Goal: Transaction & Acquisition: Purchase product/service

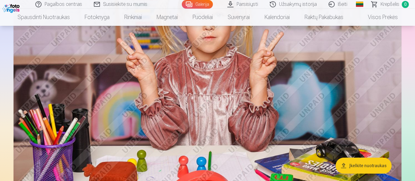
scroll to position [408, 0]
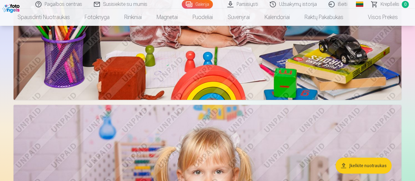
click at [197, 6] on link "Galerija" at bounding box center [197, 4] width 31 height 9
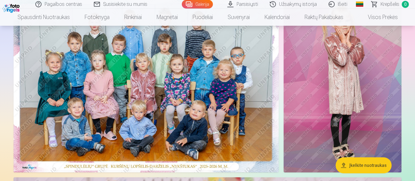
scroll to position [31, 0]
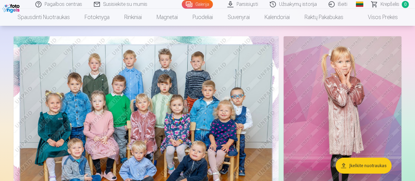
click at [115, 129] on img at bounding box center [146, 124] width 265 height 177
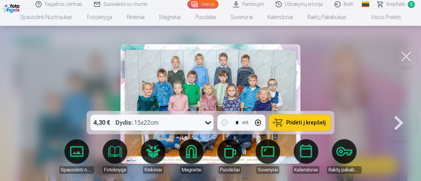
click at [307, 122] on span "Pridėti į krepšelį" at bounding box center [305, 123] width 39 height 6
click at [209, 2] on link "Galerija" at bounding box center [202, 4] width 31 height 9
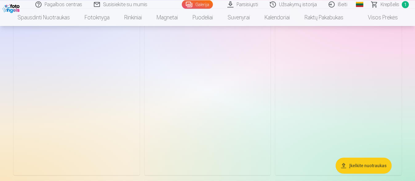
scroll to position [1822, 0]
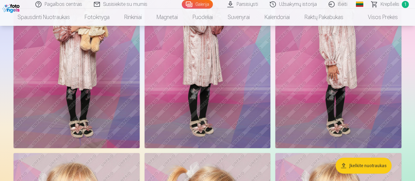
click at [203, 106] on img at bounding box center [208, 53] width 126 height 189
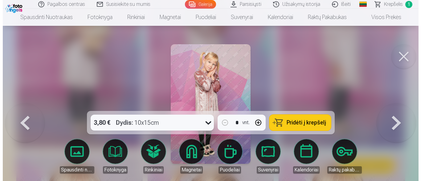
scroll to position [1844, 0]
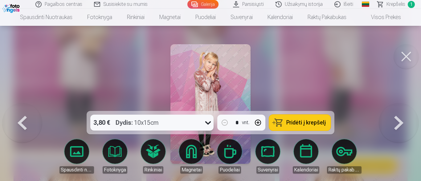
click at [302, 121] on span "Pridėti į krepšelį" at bounding box center [305, 123] width 39 height 6
click at [310, 126] on span "Pridėti į krepšelį" at bounding box center [305, 123] width 39 height 6
click at [208, 4] on link "Galerija" at bounding box center [202, 4] width 31 height 9
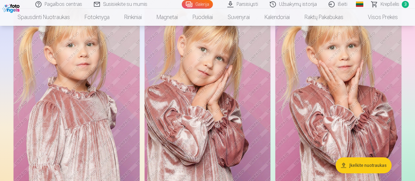
scroll to position [1979, 0]
click at [350, 107] on img at bounding box center [339, 90] width 126 height 189
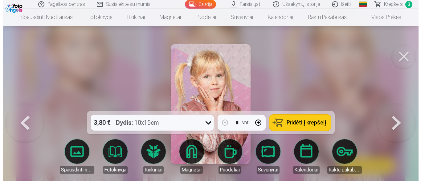
scroll to position [2004, 0]
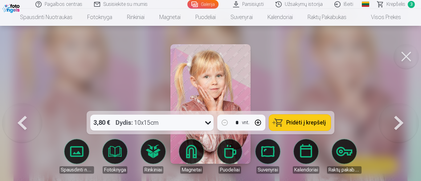
click at [291, 123] on span "Pridėti į krepšelį" at bounding box center [305, 123] width 39 height 6
click at [395, 6] on span "Krepšelis" at bounding box center [395, 4] width 19 height 7
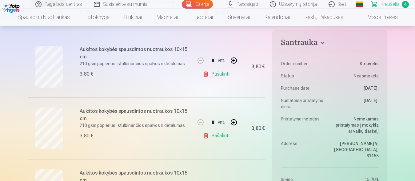
scroll to position [188, 0]
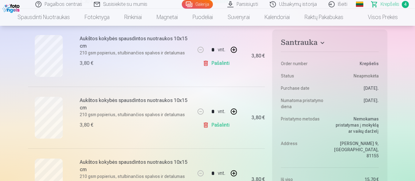
click at [220, 123] on link "Pašalinti" at bounding box center [217, 125] width 29 height 12
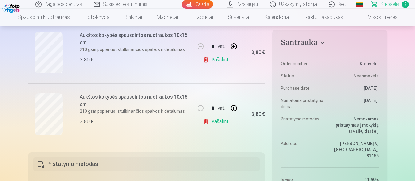
scroll to position [220, 0]
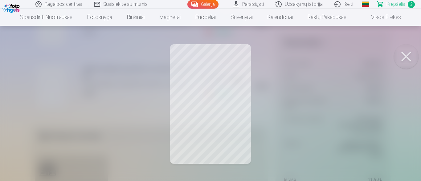
click at [405, 60] on button at bounding box center [406, 56] width 25 height 25
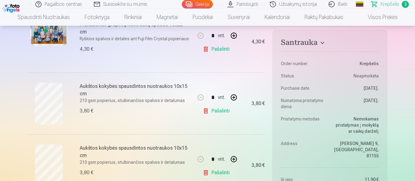
scroll to position [126, 0]
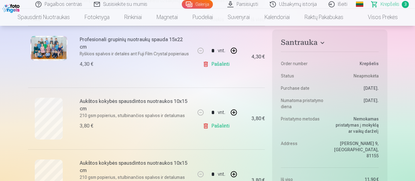
click at [197, 7] on link "Galerija" at bounding box center [197, 4] width 31 height 9
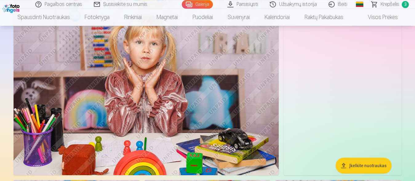
scroll to position [1351, 0]
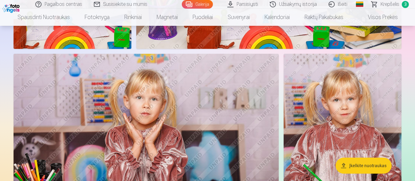
click at [387, 2] on span "Krepšelis" at bounding box center [390, 4] width 19 height 7
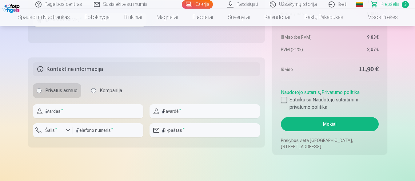
scroll to position [471, 0]
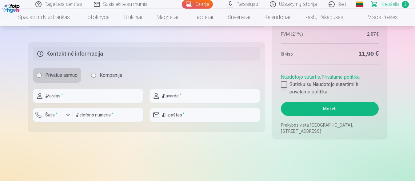
click at [285, 84] on div at bounding box center [284, 85] width 6 height 6
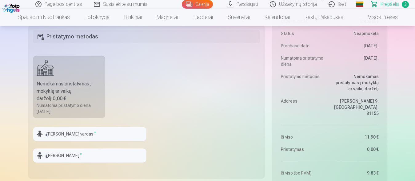
scroll to position [346, 0]
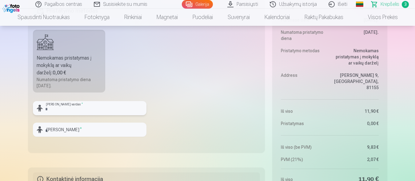
click at [104, 110] on input "text" at bounding box center [90, 108] width 114 height 14
type input "********"
click at [107, 133] on input "text" at bounding box center [90, 130] width 114 height 14
type input "*********"
click at [169, 129] on fieldset "Pristatymo metodas Nemokamas pristatymas į mokyklą ar vaikų darželį : 0,00 € Nu…" at bounding box center [146, 76] width 237 height 154
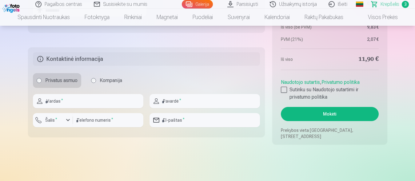
scroll to position [471, 0]
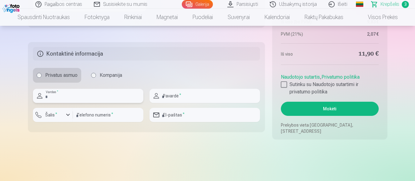
click at [62, 100] on input "text" at bounding box center [88, 96] width 111 height 14
type input "*****"
click at [193, 93] on input "text" at bounding box center [205, 96] width 111 height 14
type input "*********"
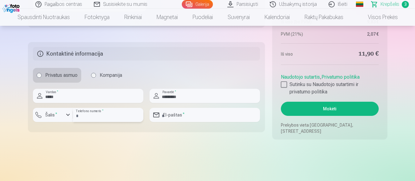
click at [90, 116] on input "number" at bounding box center [108, 115] width 71 height 14
click at [67, 113] on div "button" at bounding box center [67, 114] width 7 height 7
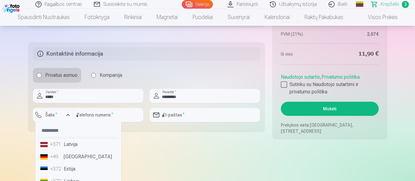
scroll to position [39, 0]
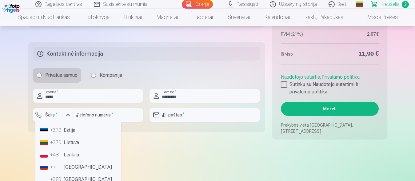
click at [70, 143] on li "+370 Lietuva" at bounding box center [78, 143] width 81 height 12
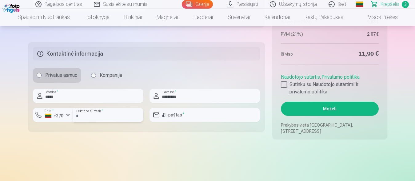
click at [89, 116] on input "number" at bounding box center [108, 115] width 71 height 14
type input "********"
click at [180, 114] on input "email" at bounding box center [205, 115] width 111 height 14
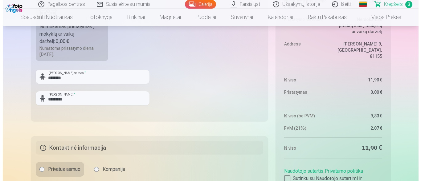
scroll to position [471, 0]
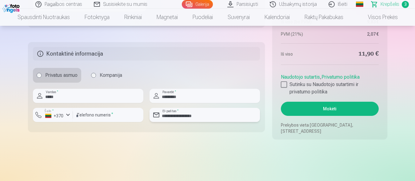
type input "**********"
click at [331, 111] on button "Mokėti" at bounding box center [330, 109] width 98 height 14
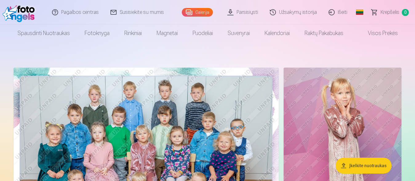
click at [344, 9] on link "Išeiti" at bounding box center [338, 12] width 30 height 25
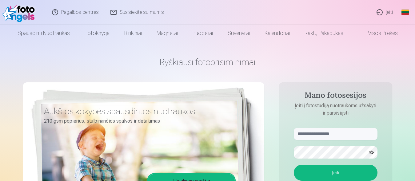
click at [386, 11] on link "Įeiti" at bounding box center [385, 12] width 28 height 25
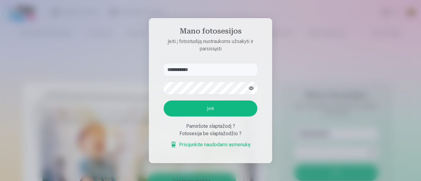
type input "**********"
click at [257, 84] on div at bounding box center [211, 88] width 94 height 12
click at [250, 88] on button "button" at bounding box center [251, 89] width 12 height 12
click at [220, 110] on button "Įeiti" at bounding box center [211, 109] width 94 height 16
